Goal: Task Accomplishment & Management: Use online tool/utility

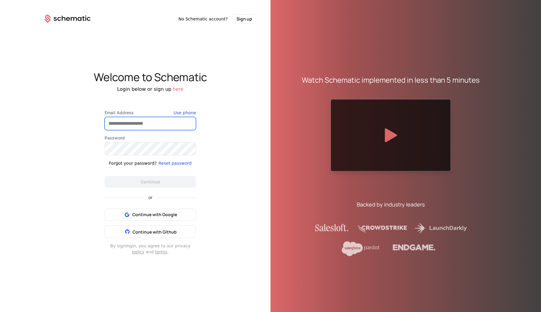
click at [145, 123] on input "Email Address" at bounding box center [150, 123] width 91 height 13
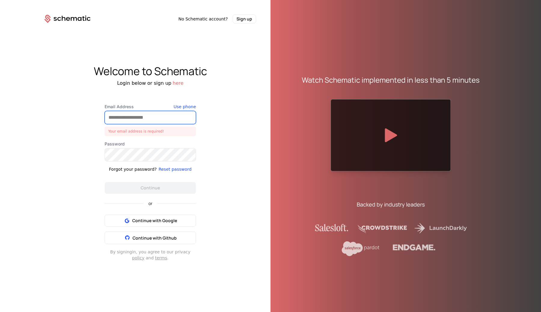
type input "**********"
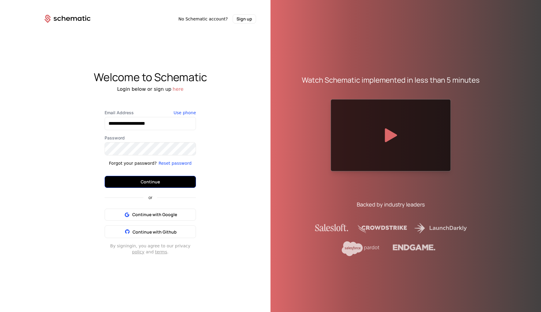
click at [159, 184] on button "Continue" at bounding box center [150, 182] width 91 height 12
